Goal: Task Accomplishment & Management: Manage account settings

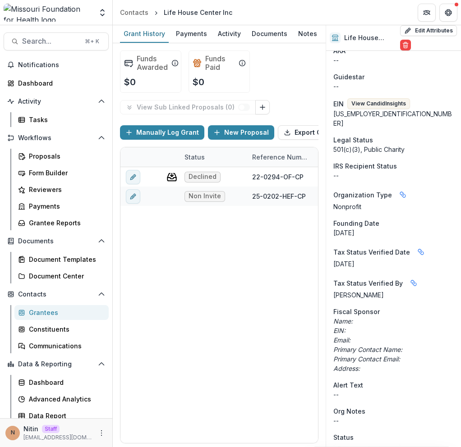
scroll to position [54, 0]
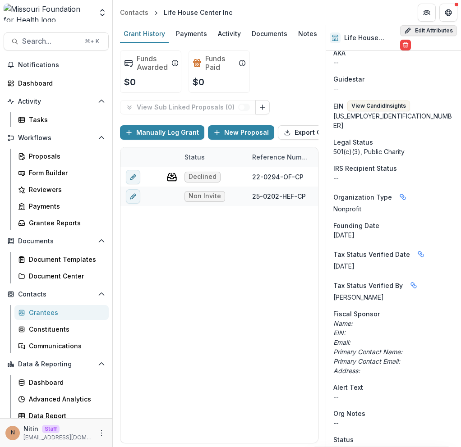
click at [412, 27] on button "Edit Attributes" at bounding box center [428, 30] width 57 height 11
select select
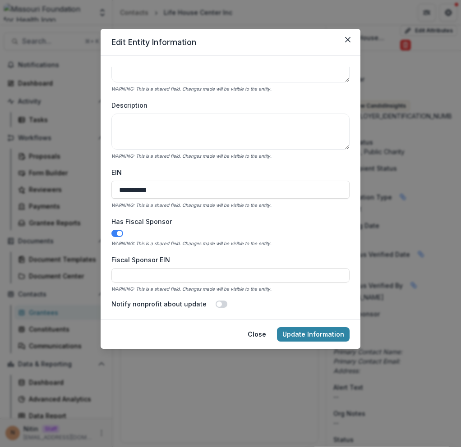
scroll to position [241, 0]
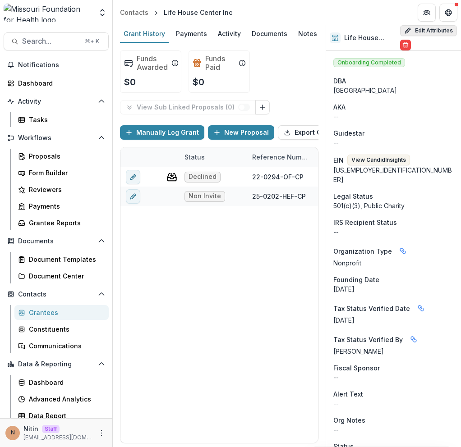
click at [415, 31] on button "Edit Attributes" at bounding box center [428, 30] width 57 height 11
select select
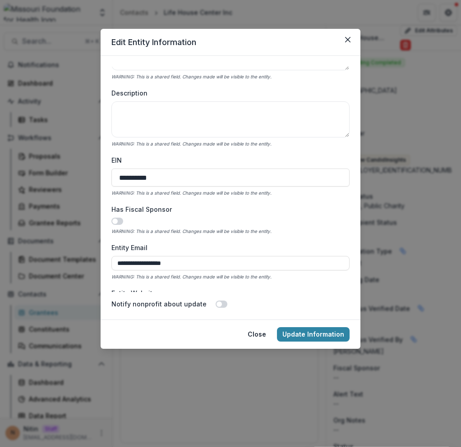
scroll to position [248, 0]
